Goal: Information Seeking & Learning: Compare options

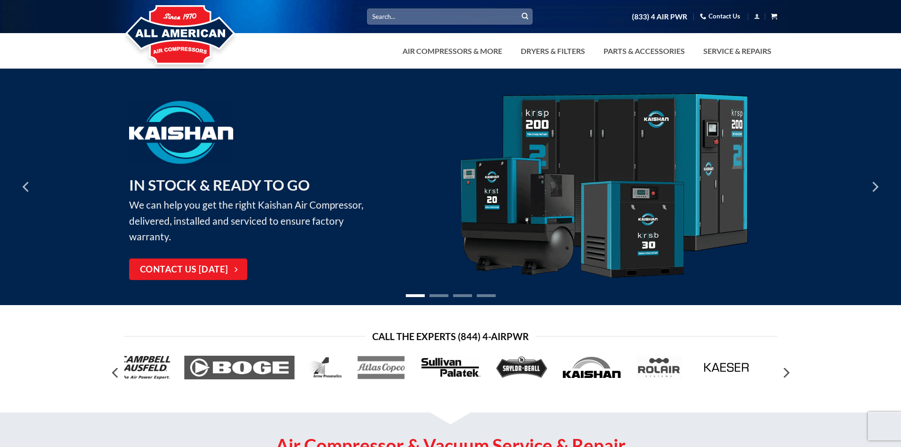
click at [774, 17] on icon "View cart" at bounding box center [774, 16] width 6 height 7
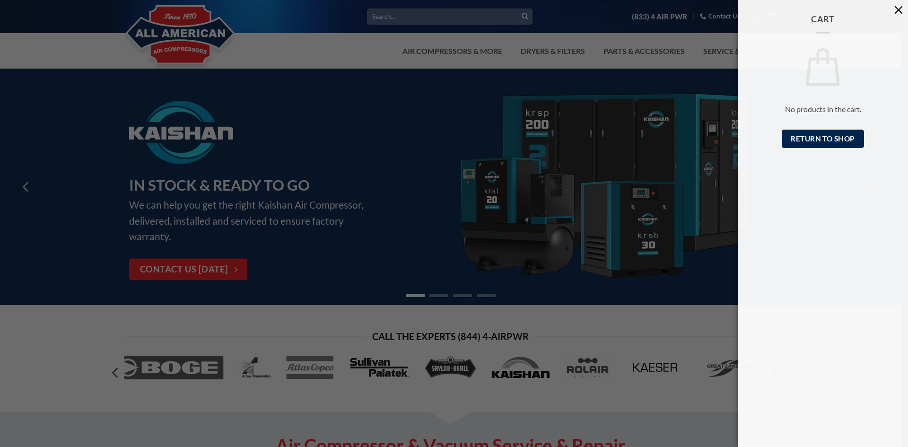
click at [895, 10] on button "button" at bounding box center [898, 9] width 19 height 19
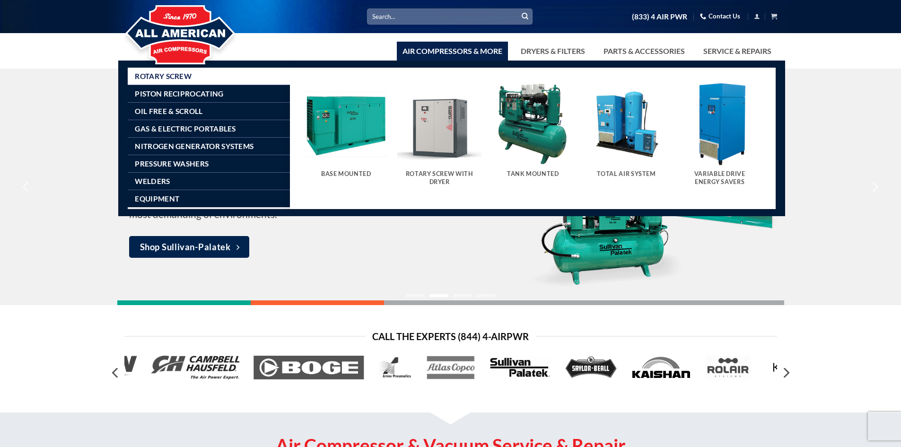
click at [538, 170] on div "Tank Mounted" at bounding box center [533, 175] width 84 height 21
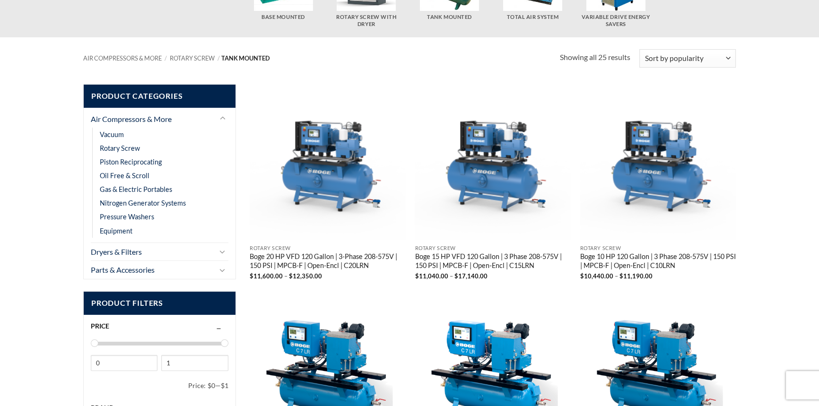
scroll to position [139, 0]
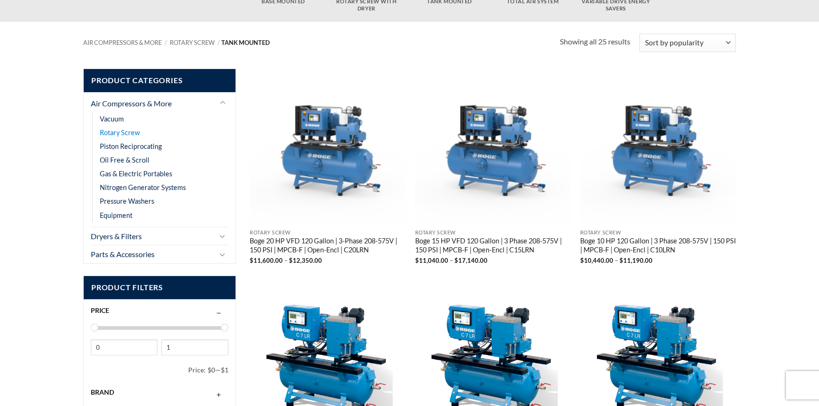
click at [114, 131] on link "Rotary Screw" at bounding box center [120, 133] width 40 height 14
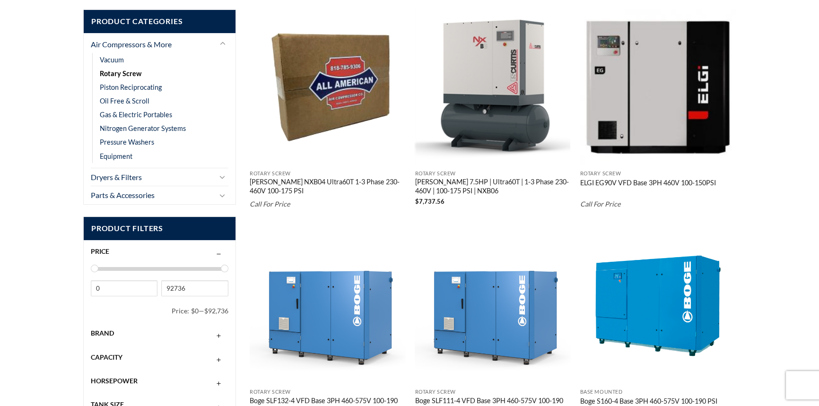
scroll to position [179, 0]
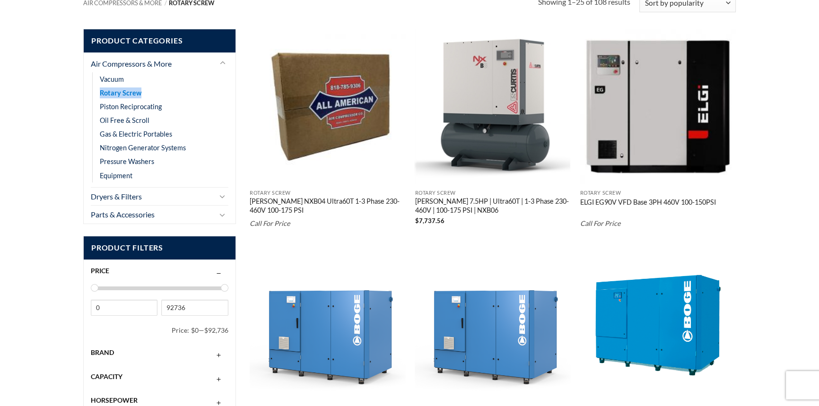
drag, startPoint x: 152, startPoint y: 92, endPoint x: 99, endPoint y: 91, distance: 52.5
click at [100, 91] on li "Rotary Screw" at bounding box center [164, 93] width 129 height 14
copy link "Rotary Screw"
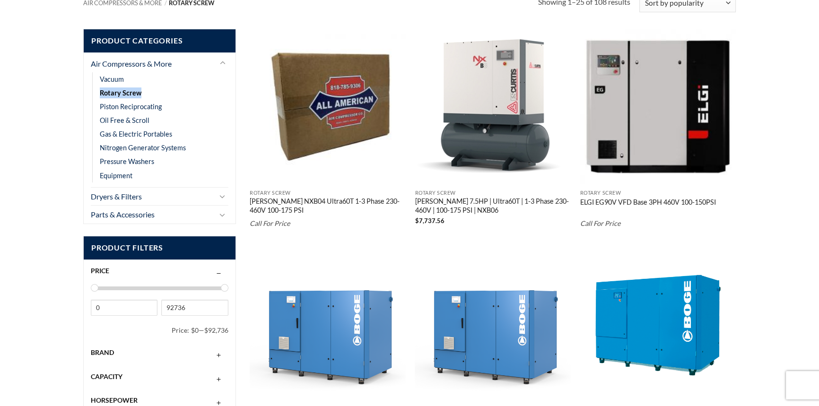
click at [509, 145] on img "Curtis 7.5HP | Ultra60T | 1-3 Phase 230-460V | 100-175 PSI | NXB06" at bounding box center [493, 107] width 156 height 156
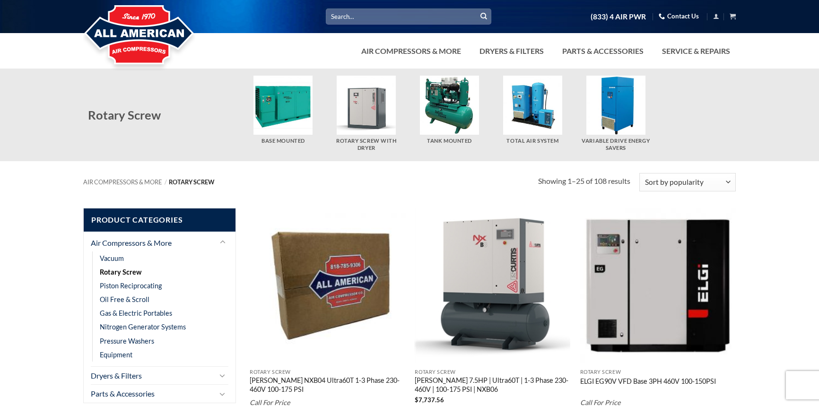
scroll to position [1855, 0]
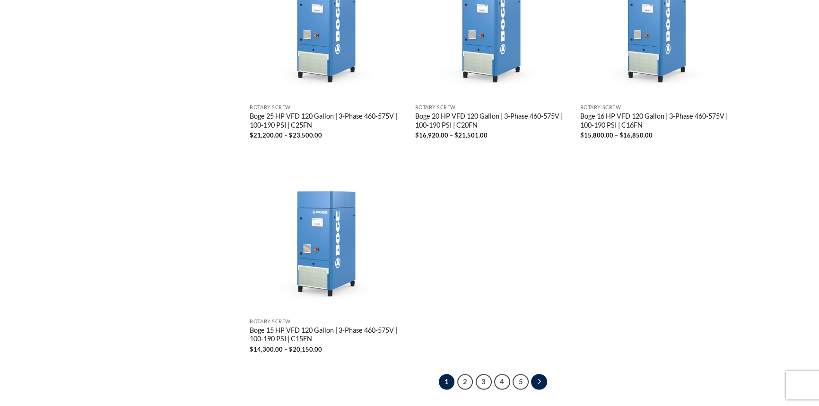
click at [540, 374] on link "Next" at bounding box center [539, 382] width 16 height 16
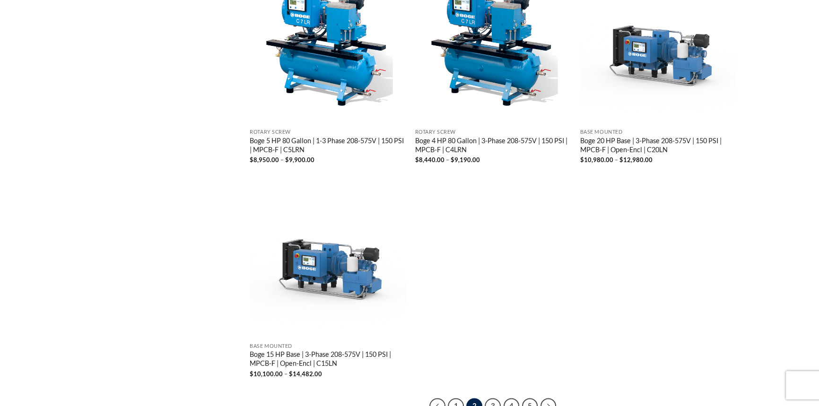
scroll to position [1846, 0]
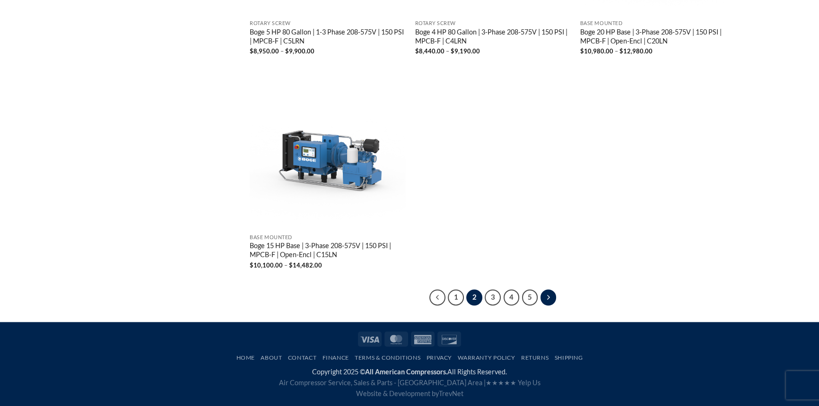
click at [549, 295] on icon "Next" at bounding box center [548, 298] width 3 height 10
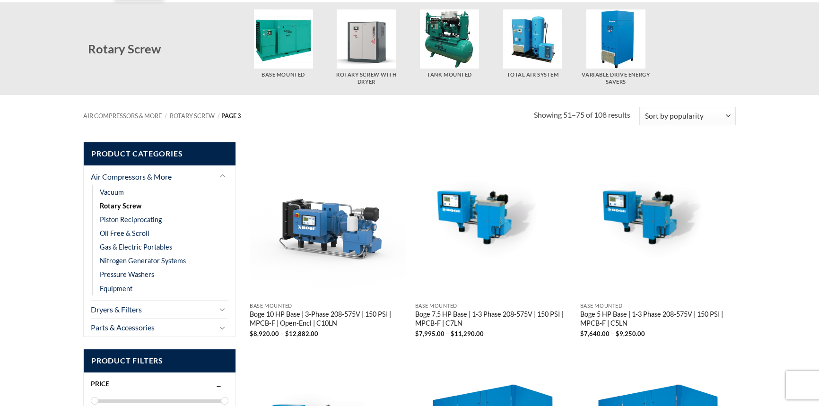
scroll to position [86, 0]
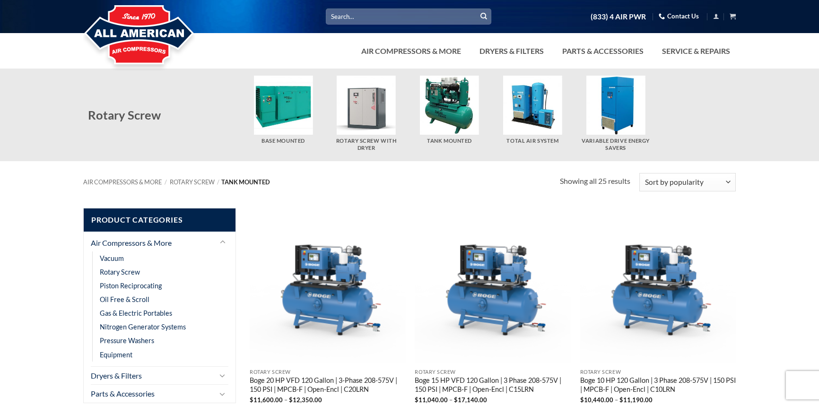
scroll to position [172, 0]
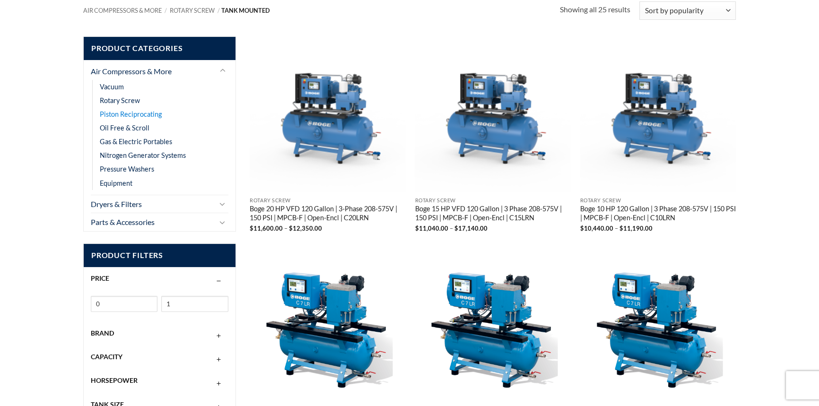
click at [125, 116] on link "Piston Reciprocating" at bounding box center [131, 114] width 62 height 14
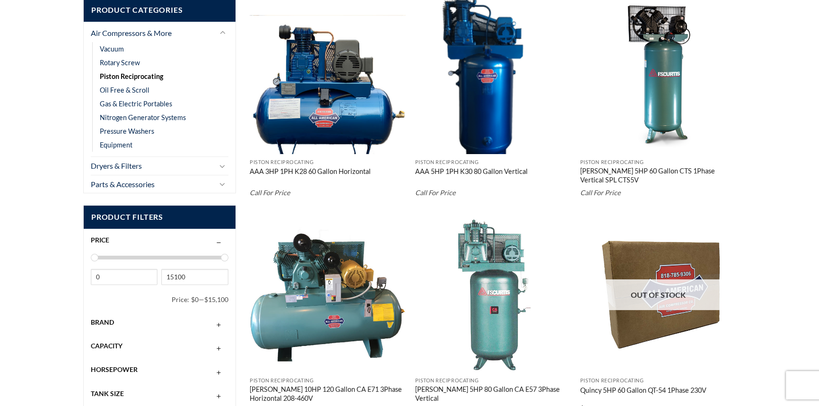
scroll to position [205, 0]
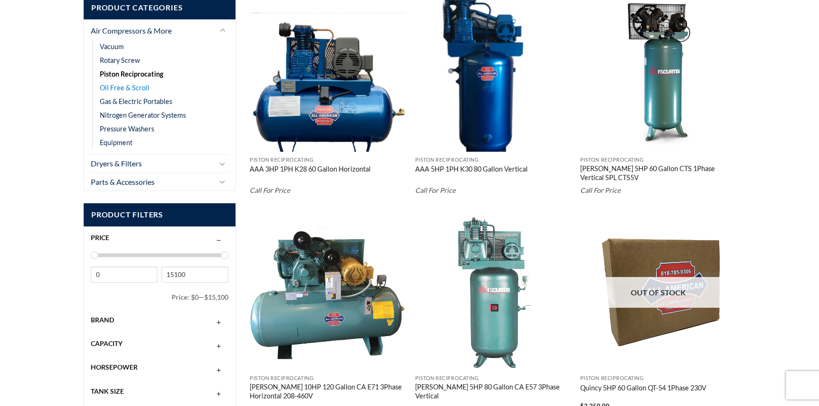
click at [122, 87] on link "Oil Free & Scroll" at bounding box center [125, 88] width 50 height 14
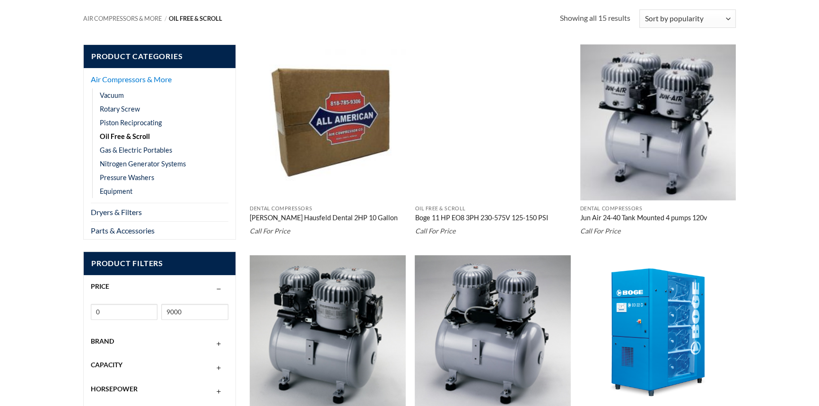
scroll to position [172, 0]
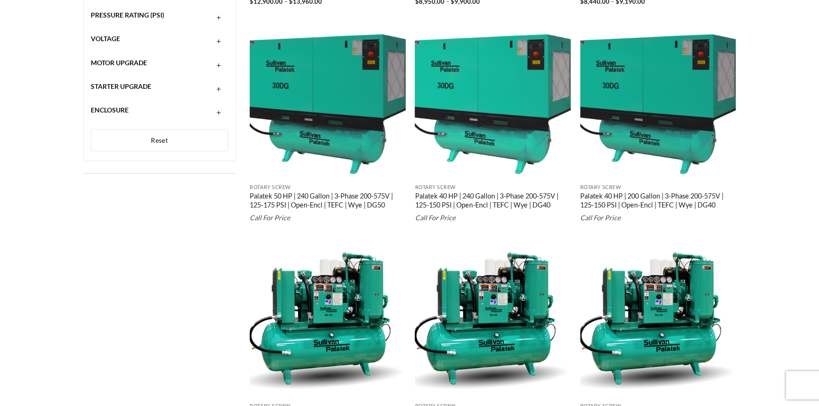
scroll to position [397, 0]
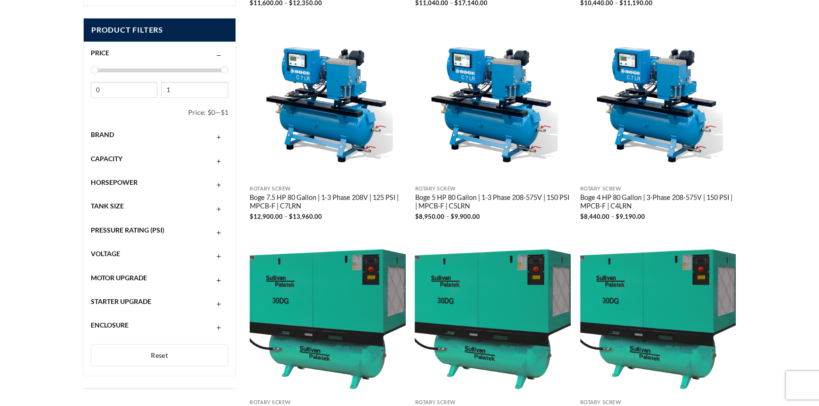
click at [108, 160] on span "Capacity" at bounding box center [107, 159] width 32 height 8
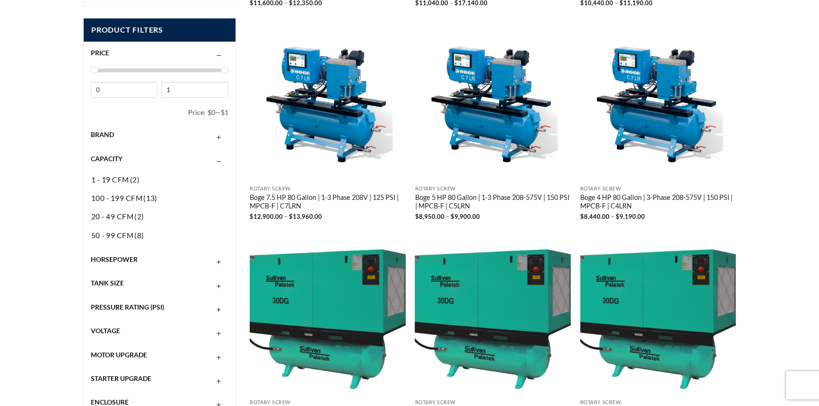
click at [108, 160] on span "Capacity" at bounding box center [107, 159] width 32 height 8
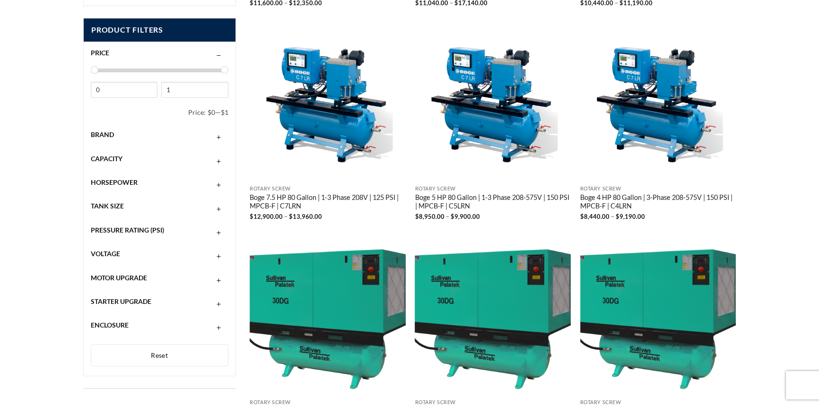
click at [105, 205] on span "Tank Size" at bounding box center [107, 206] width 33 height 8
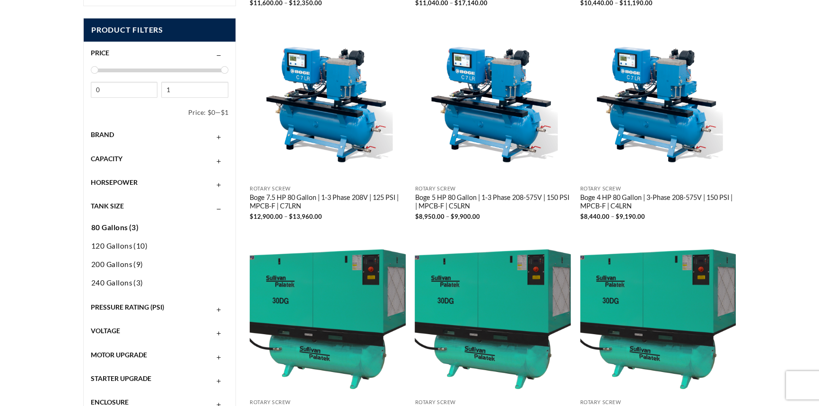
click at [99, 226] on span "80 Gallons" at bounding box center [109, 227] width 37 height 9
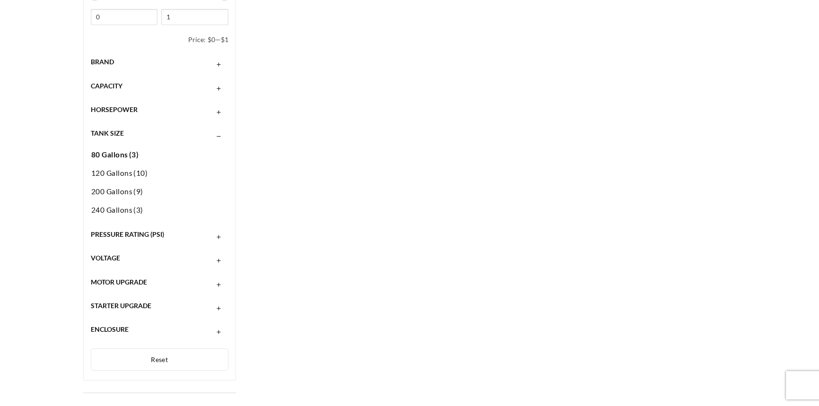
scroll to position [473, 0]
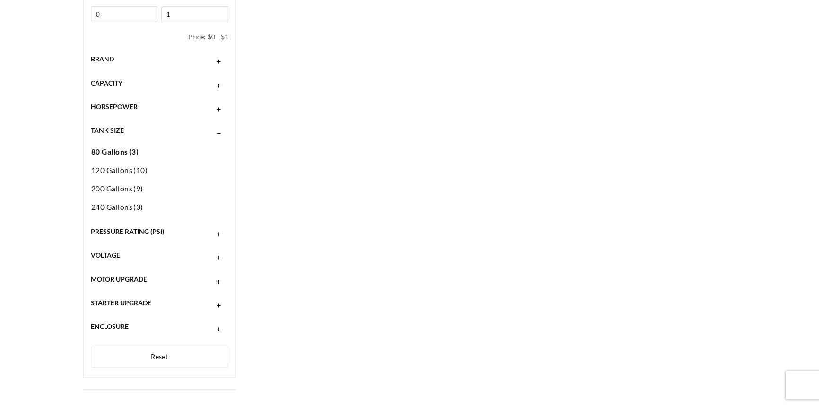
click at [114, 85] on span "Capacity" at bounding box center [107, 83] width 32 height 8
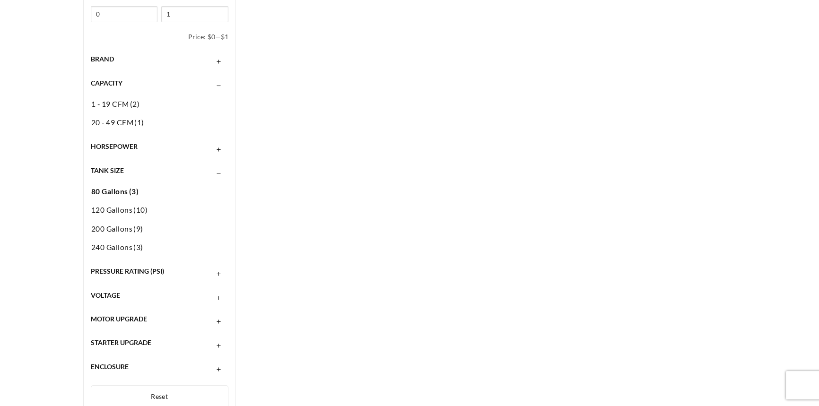
click at [113, 80] on span "Capacity" at bounding box center [107, 83] width 32 height 8
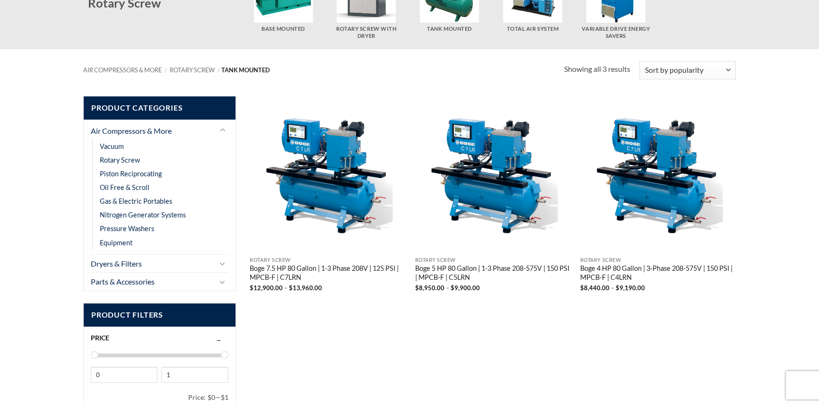
scroll to position [0, 0]
